Goal: Check status: Check status

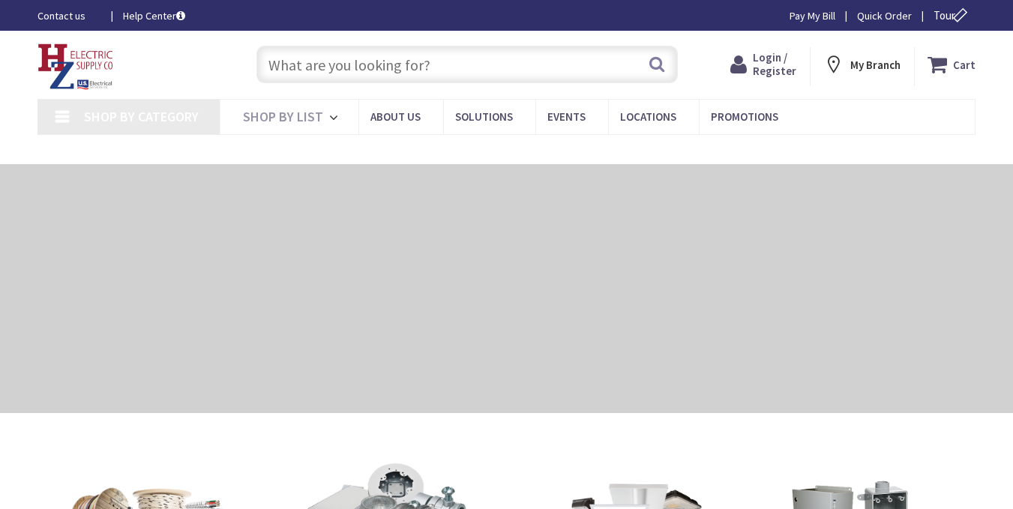
click at [771, 68] on span "Login / Register" at bounding box center [774, 64] width 43 height 28
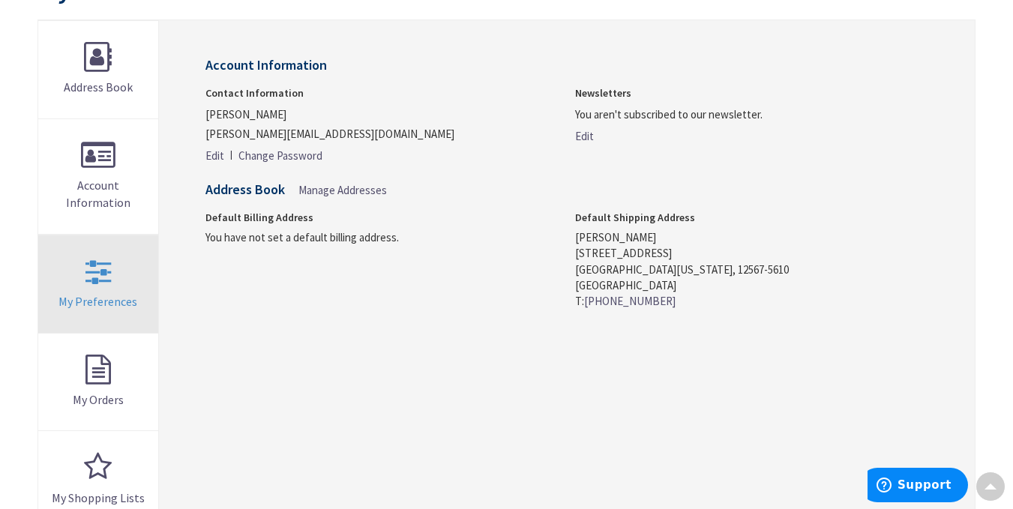
scroll to position [235, 0]
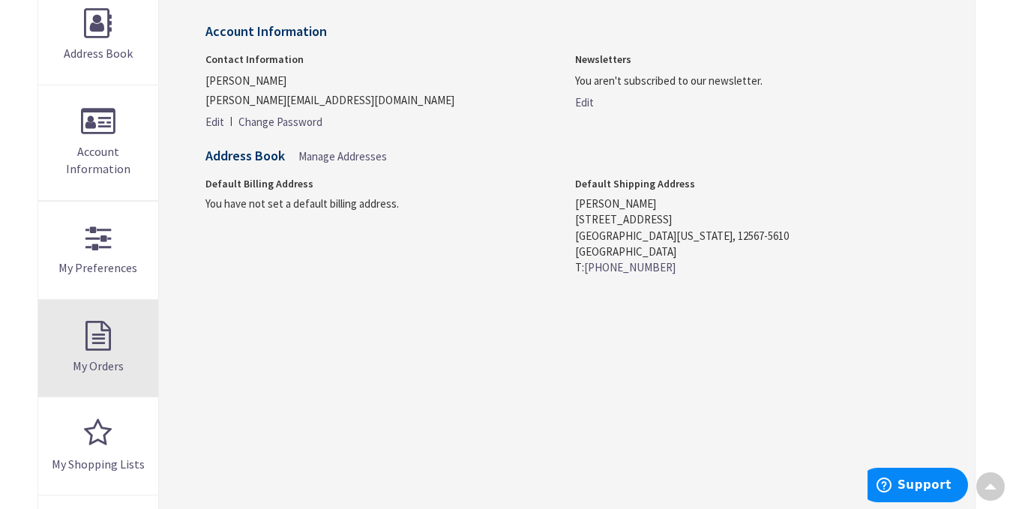
click at [95, 363] on span "My Orders" at bounding box center [98, 365] width 51 height 15
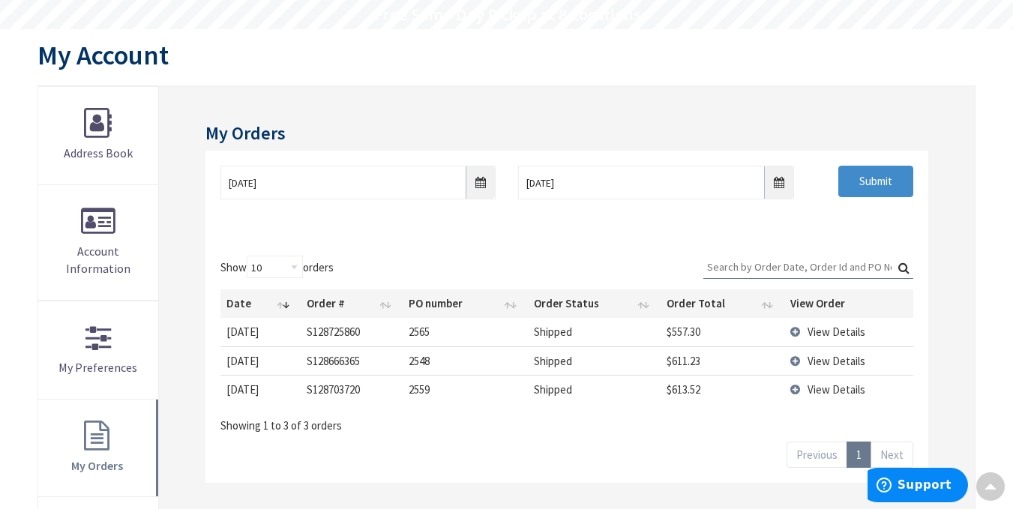
click at [801, 321] on td "View Details" at bounding box center [848, 332] width 128 height 28
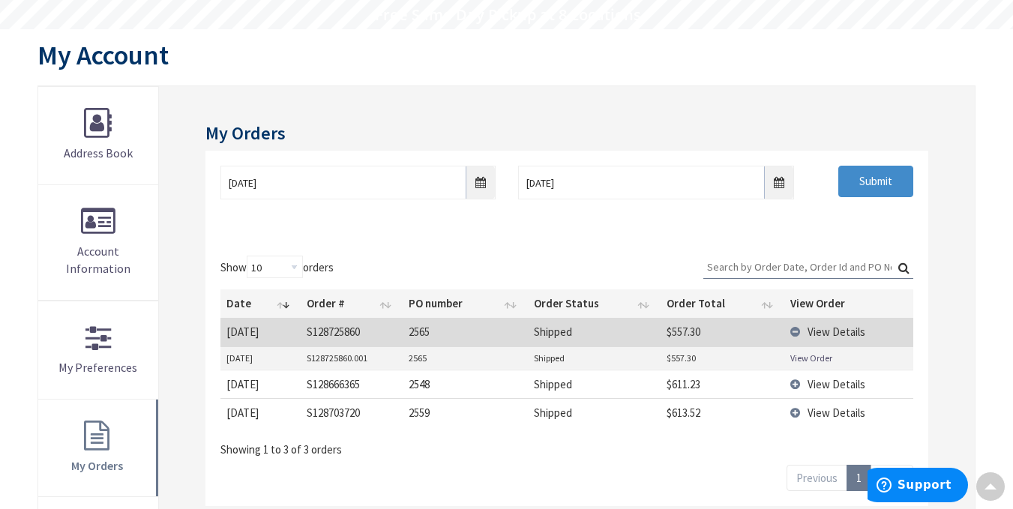
click at [799, 352] on link "View Order" at bounding box center [811, 358] width 42 height 13
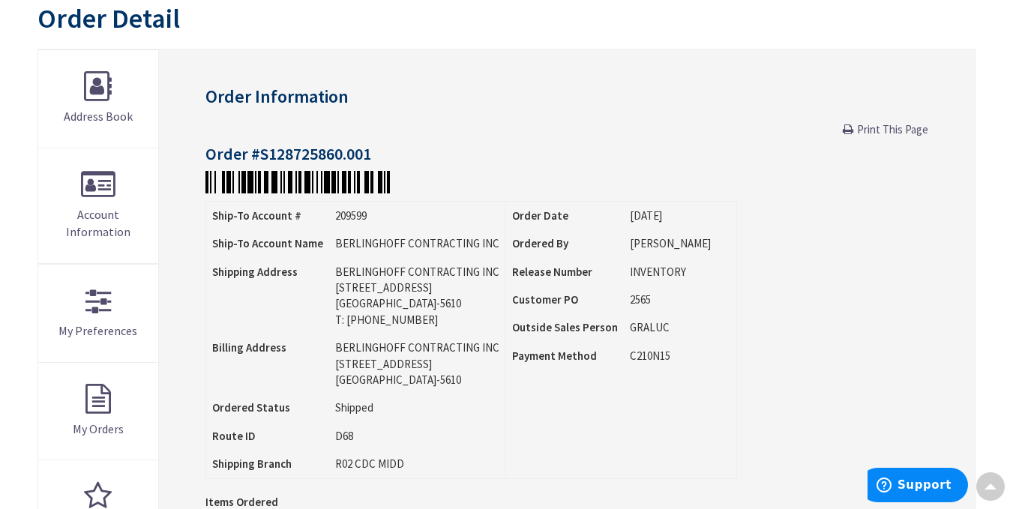
scroll to position [137, 0]
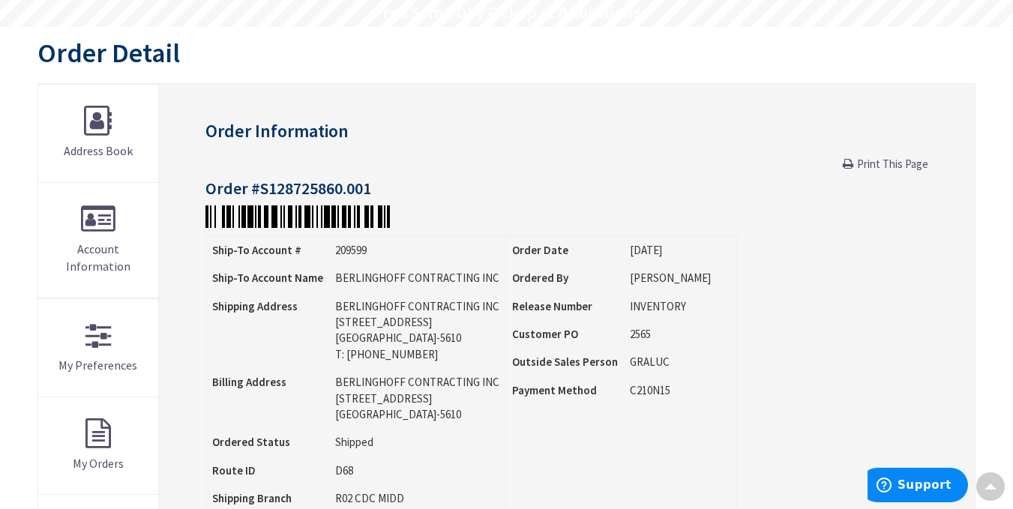
click at [875, 152] on div "Order Information Print This Page Order #S128725860.001 Ship-To Account # 20959…" at bounding box center [567, 518] width 816 height 868
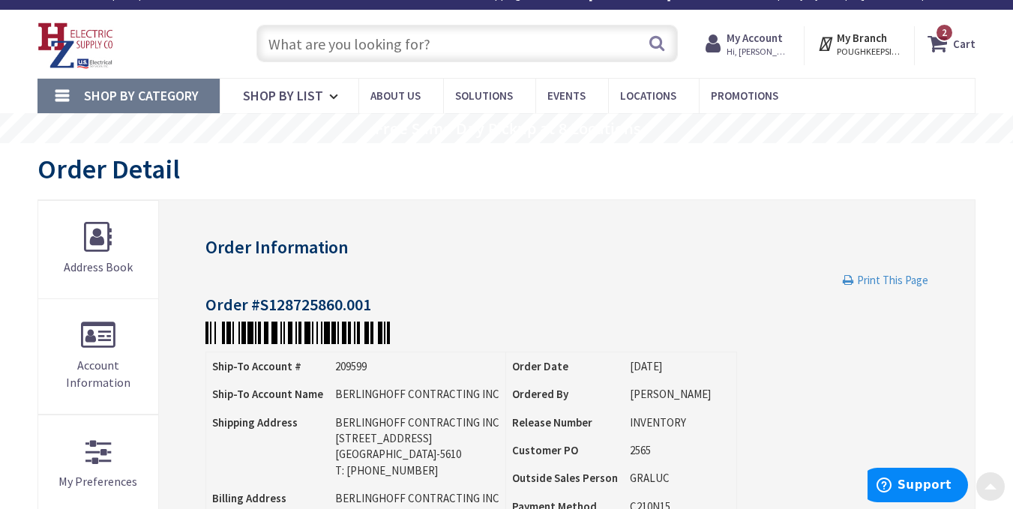
scroll to position [20, 0]
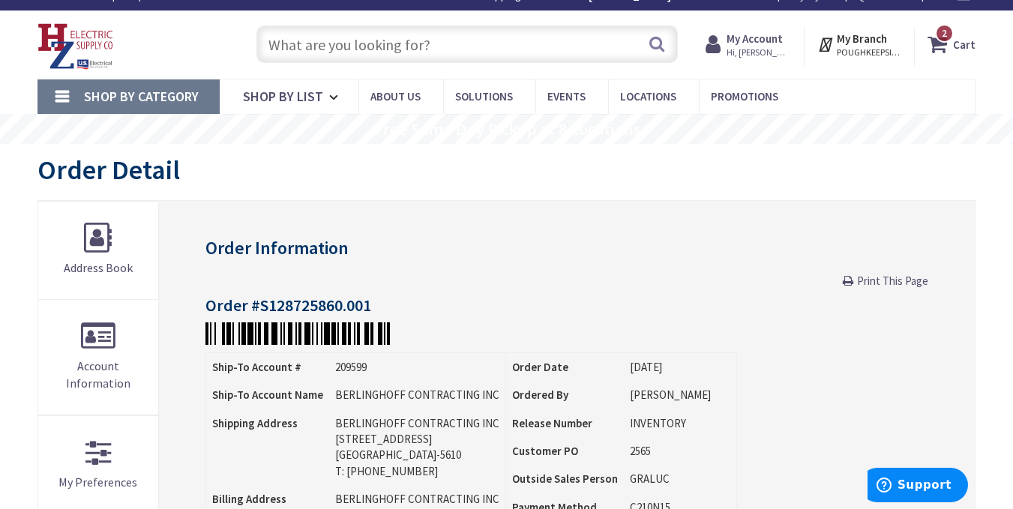
drag, startPoint x: 892, startPoint y: 278, endPoint x: 632, endPoint y: 355, distance: 271.3
click at [892, 278] on span "Print This Page" at bounding box center [892, 281] width 71 height 14
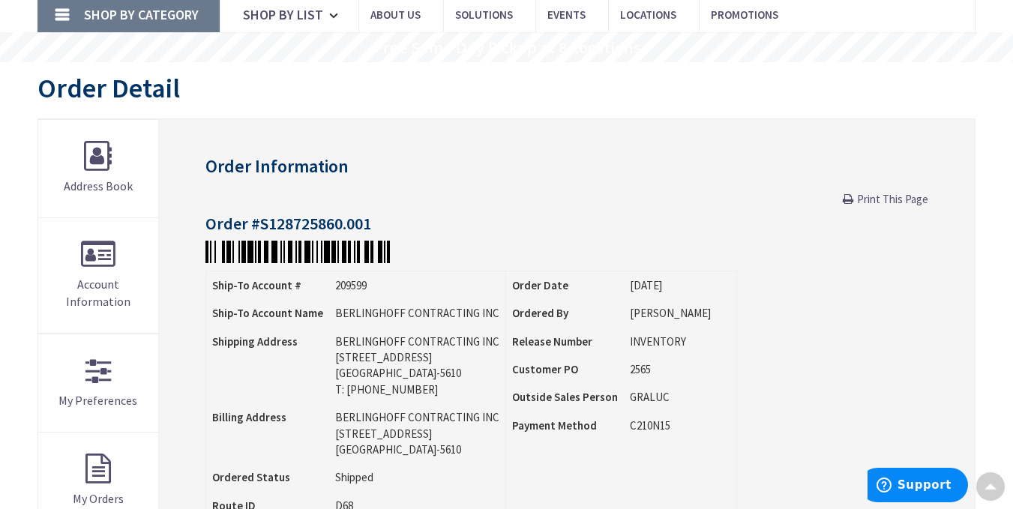
scroll to position [53, 0]
